Goal: Navigation & Orientation: Find specific page/section

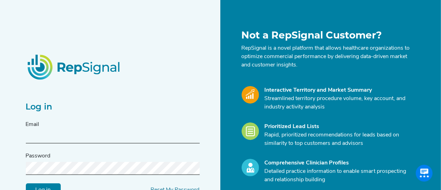
click at [145, 136] on input "text" at bounding box center [113, 136] width 174 height 13
paste input "[DOMAIN_NAME][EMAIL_ADDRESS][DOMAIN_NAME]"
type input "[DOMAIN_NAME][EMAIL_ADDRESS][DOMAIN_NAME]"
click at [43, 188] on input "Log in" at bounding box center [43, 189] width 35 height 13
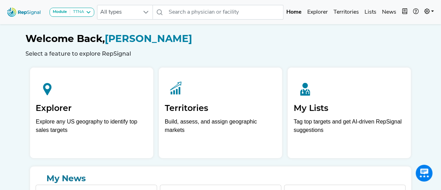
click at [89, 11] on icon at bounding box center [89, 12] width 6 height 6
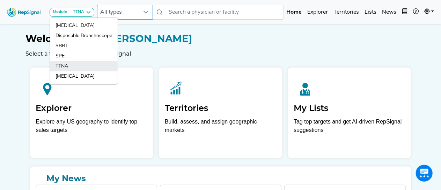
click at [64, 67] on link "TTNA" at bounding box center [84, 66] width 68 height 10
click at [63, 65] on div "Explorer Explore any US geography to identify top sales targets Territories Bui…" at bounding box center [220, 110] width 387 height 96
click at [165, 63] on div "Explorer Explore any US geography to identify top sales targets Territories Bui…" at bounding box center [220, 110] width 387 height 96
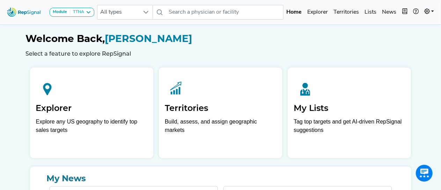
click at [105, 49] on div "Welcome Back, [PERSON_NAME] Select a feature to explore RepSignal" at bounding box center [221, 45] width 390 height 24
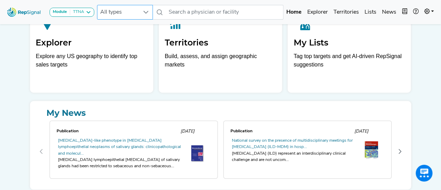
click at [148, 10] on icon at bounding box center [146, 12] width 6 height 6
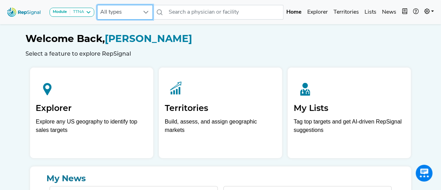
scroll to position [0, 6]
